Goal: Task Accomplishment & Management: Manage account settings

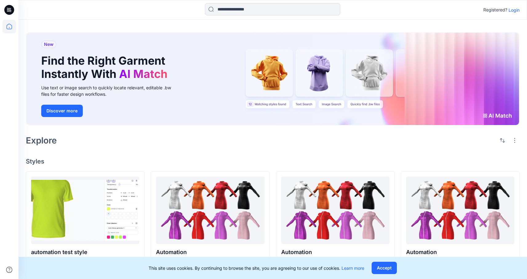
click at [518, 10] on p "Login" at bounding box center [513, 10] width 11 height 6
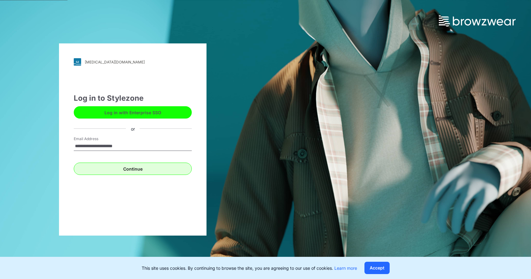
type input "**********"
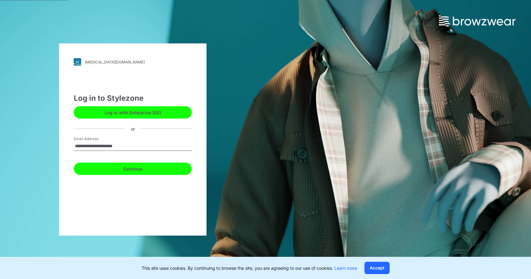
click at [146, 164] on button "Continue" at bounding box center [133, 168] width 118 height 12
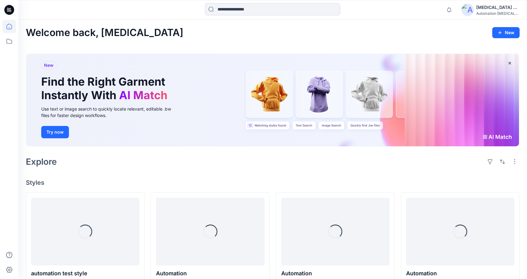
click at [493, 5] on div "[MEDICAL_DATA] +567" at bounding box center [497, 7] width 43 height 7
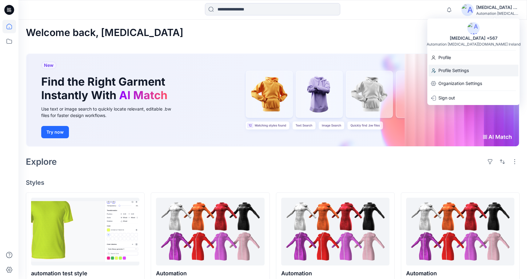
click at [477, 72] on div "Profile Settings" at bounding box center [473, 71] width 90 height 12
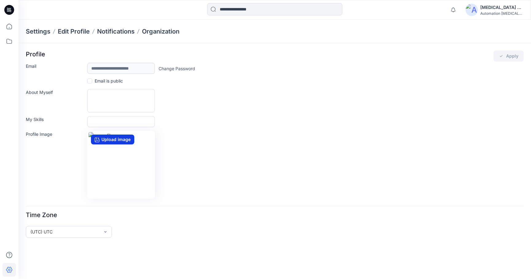
click at [108, 138] on label "Upload image" at bounding box center [112, 139] width 43 height 10
click at [0, 0] on input "Upload image" at bounding box center [0, 0] width 0 height 0
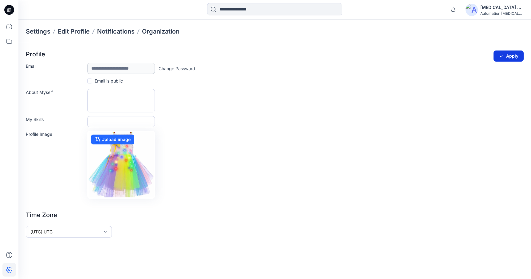
click at [509, 53] on button "Apply" at bounding box center [509, 55] width 30 height 11
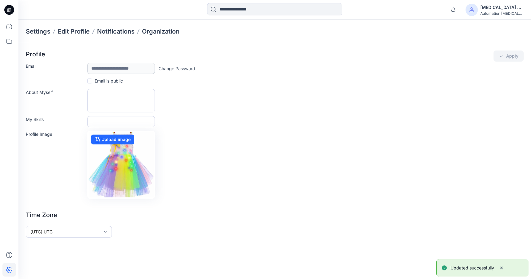
click at [465, 268] on p "Updated successfully" at bounding box center [473, 267] width 44 height 7
click at [494, 6] on div "[MEDICAL_DATA] +567" at bounding box center [502, 7] width 43 height 7
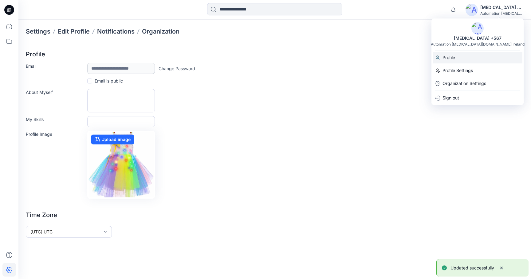
click at [485, 56] on div "Profile" at bounding box center [478, 58] width 90 height 12
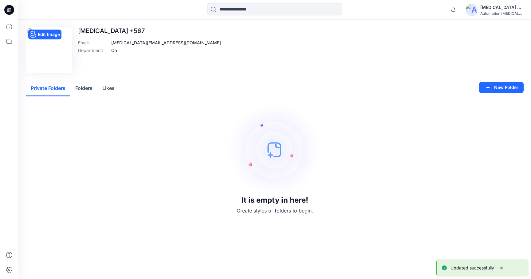
click at [59, 46] on img at bounding box center [49, 50] width 44 height 44
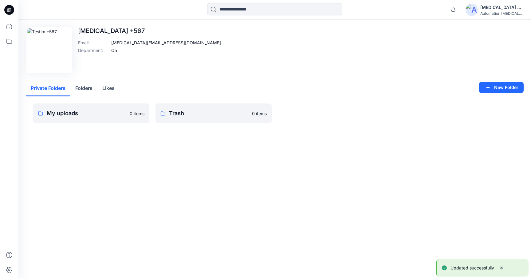
click at [497, 6] on div "[MEDICAL_DATA] +567" at bounding box center [502, 7] width 43 height 7
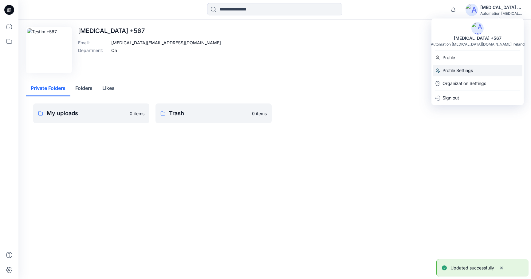
click at [465, 69] on p "Profile Settings" at bounding box center [458, 71] width 30 height 12
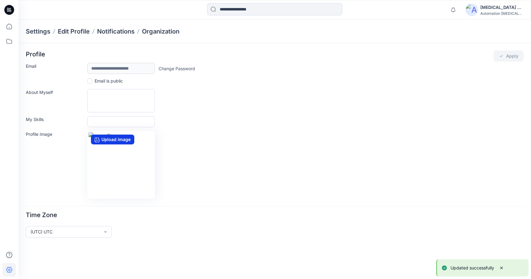
click at [121, 139] on label "Upload image" at bounding box center [112, 139] width 43 height 10
click at [0, 0] on input "Upload image" at bounding box center [0, 0] width 0 height 0
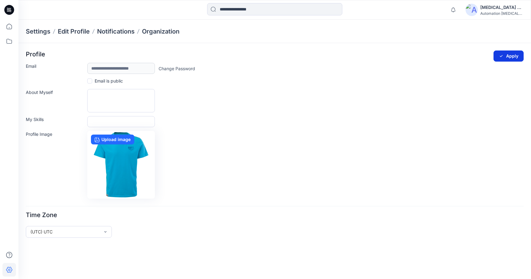
click at [511, 57] on button "Apply" at bounding box center [509, 55] width 30 height 11
click at [510, 53] on div "Profile Apply" at bounding box center [275, 55] width 498 height 11
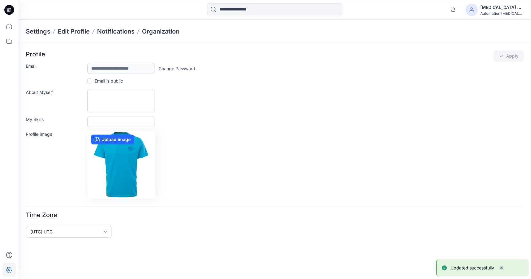
click at [457, 265] on p "Updated successfully" at bounding box center [473, 267] width 44 height 7
click at [123, 139] on label "Upload image" at bounding box center [112, 139] width 43 height 10
click at [0, 0] on input "Upload image" at bounding box center [0, 0] width 0 height 0
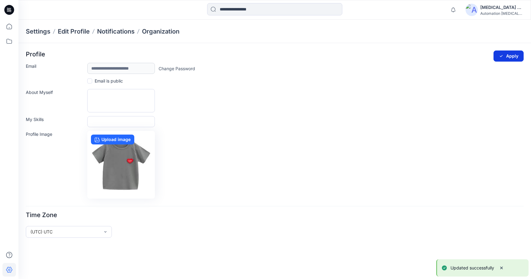
click at [514, 54] on button "Apply" at bounding box center [509, 55] width 30 height 11
click at [480, 268] on p "Updated successfully" at bounding box center [473, 267] width 44 height 7
click at [475, 10] on img at bounding box center [472, 10] width 12 height 12
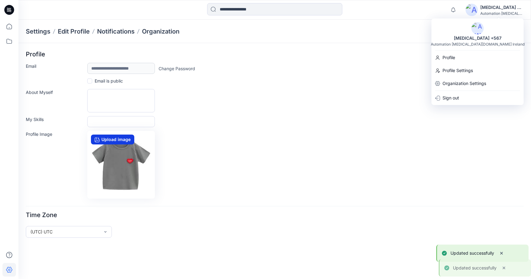
click at [125, 139] on label "Upload image" at bounding box center [112, 139] width 43 height 10
click at [0, 0] on input "Upload image" at bounding box center [0, 0] width 0 height 0
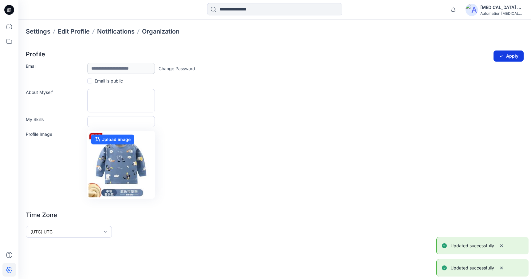
click at [502, 56] on icon "submit" at bounding box center [501, 56] width 3 height 2
click at [496, 6] on div "[MEDICAL_DATA] +567" at bounding box center [502, 7] width 43 height 7
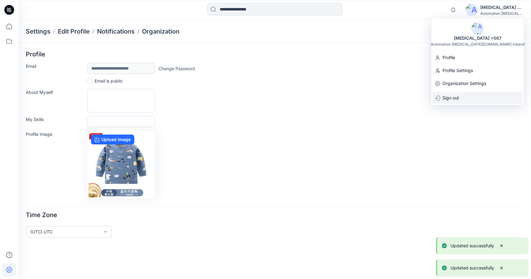
click at [471, 96] on div "Sign out" at bounding box center [478, 98] width 90 height 12
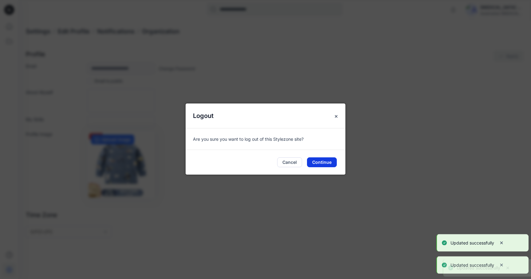
click at [321, 161] on button "Continue" at bounding box center [322, 162] width 30 height 10
